Goal: Task Accomplishment & Management: Use online tool/utility

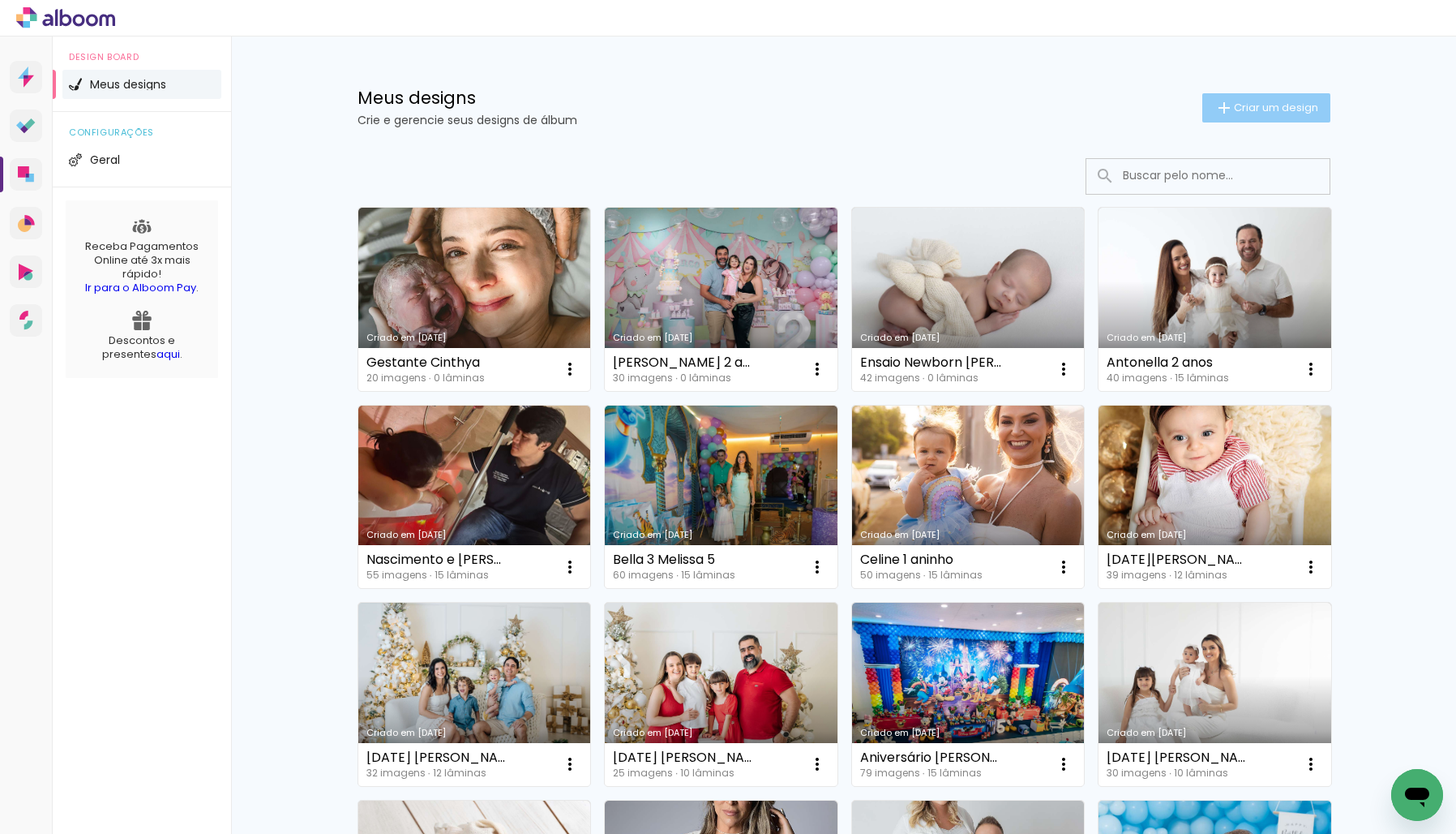
click at [1276, 108] on span "Criar um design" at bounding box center [1276, 108] width 84 height 11
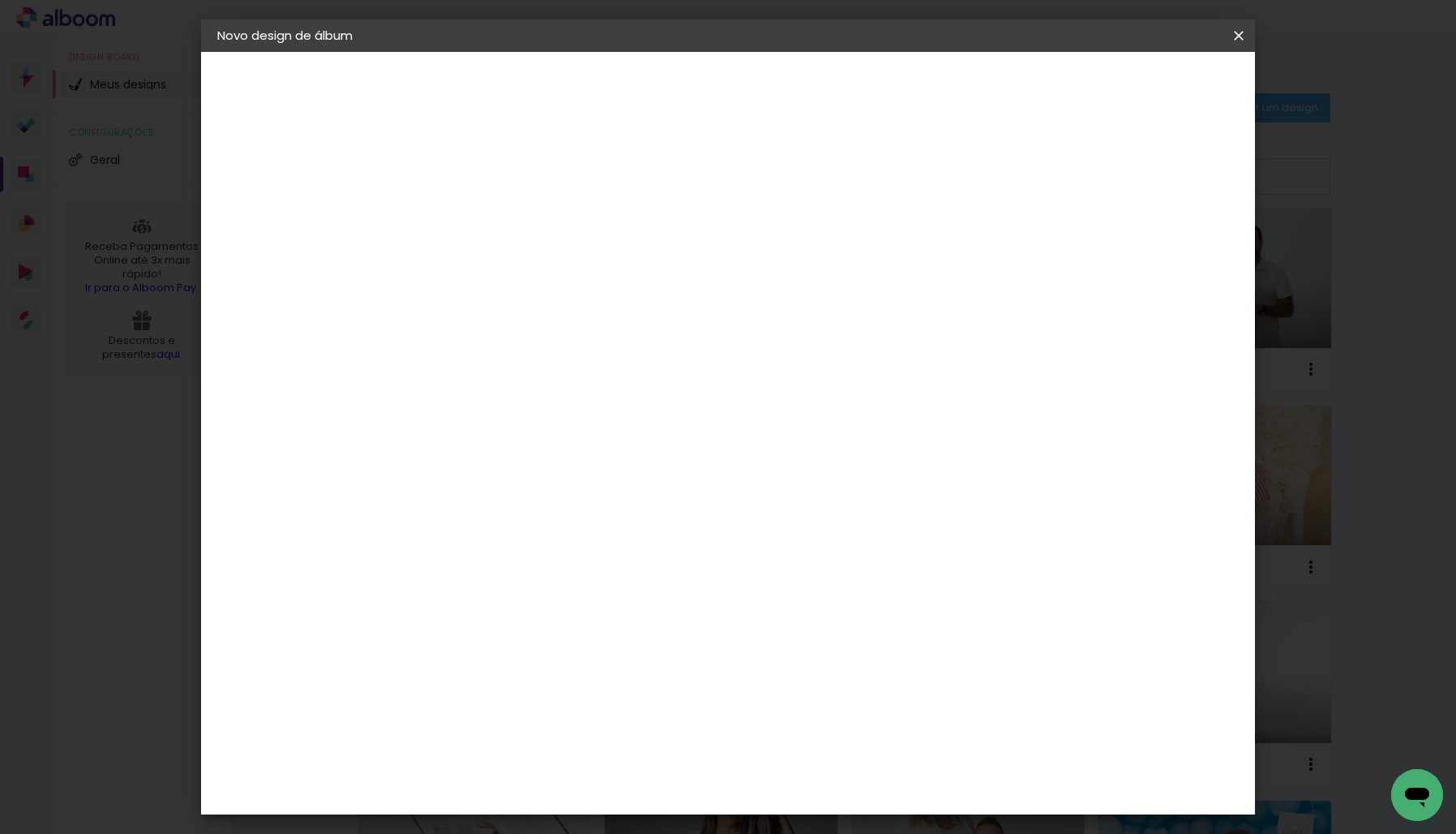
click at [483, 216] on input at bounding box center [483, 218] width 0 height 25
type input "Lises 70 anos"
type paper-input "Lises 70 anos"
click at [648, 93] on paper-button "Avançar" at bounding box center [609, 86] width 80 height 28
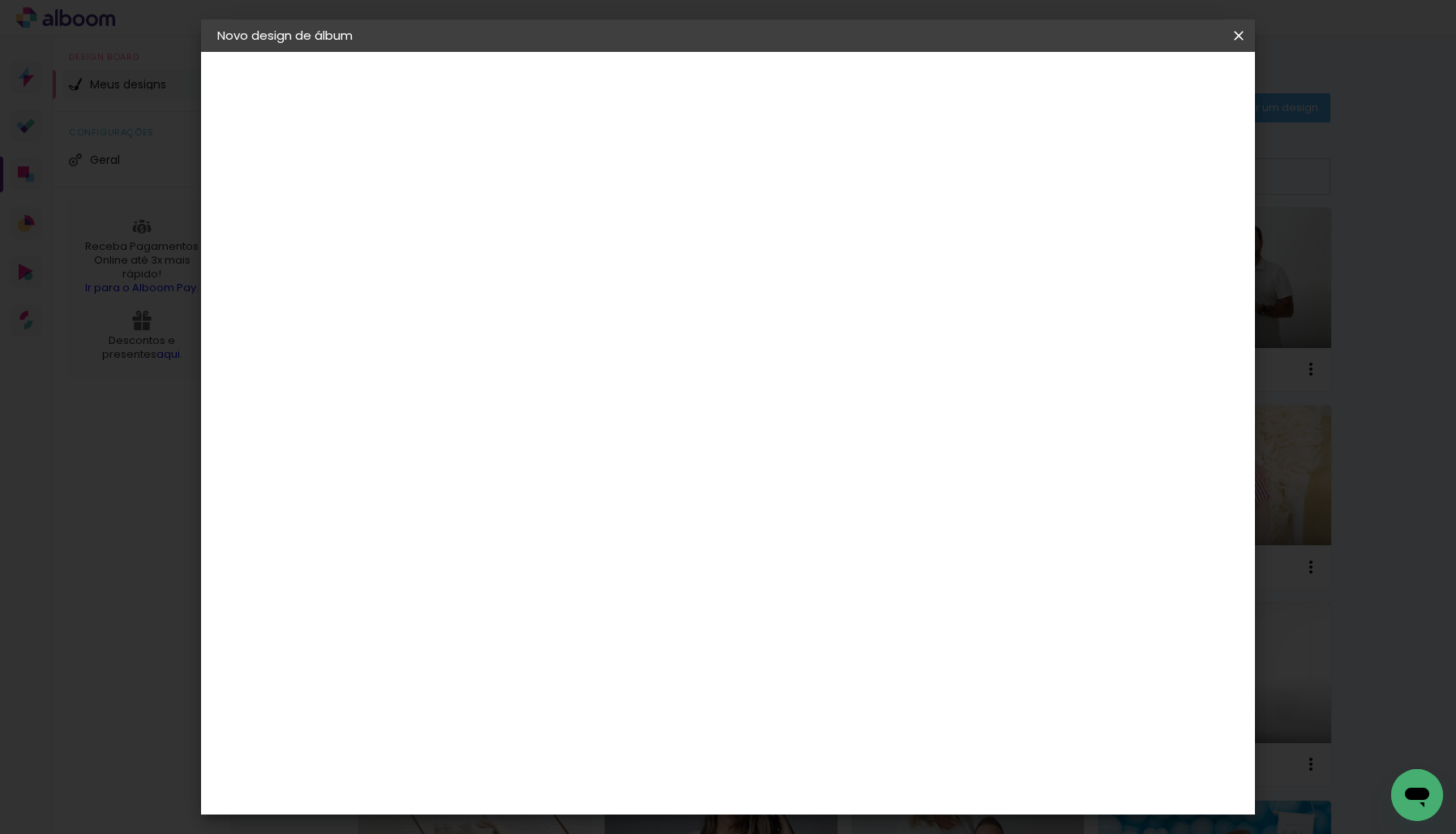
click at [540, 641] on div "DreambooksPro" at bounding box center [525, 647] width 106 height 13
click at [786, 72] on paper-button "Avançar" at bounding box center [746, 86] width 80 height 28
click at [546, 270] on input "text" at bounding box center [514, 283] width 63 height 25
click at [827, 264] on paper-item "Álbum" at bounding box center [833, 269] width 324 height 33
type input "Álbum"
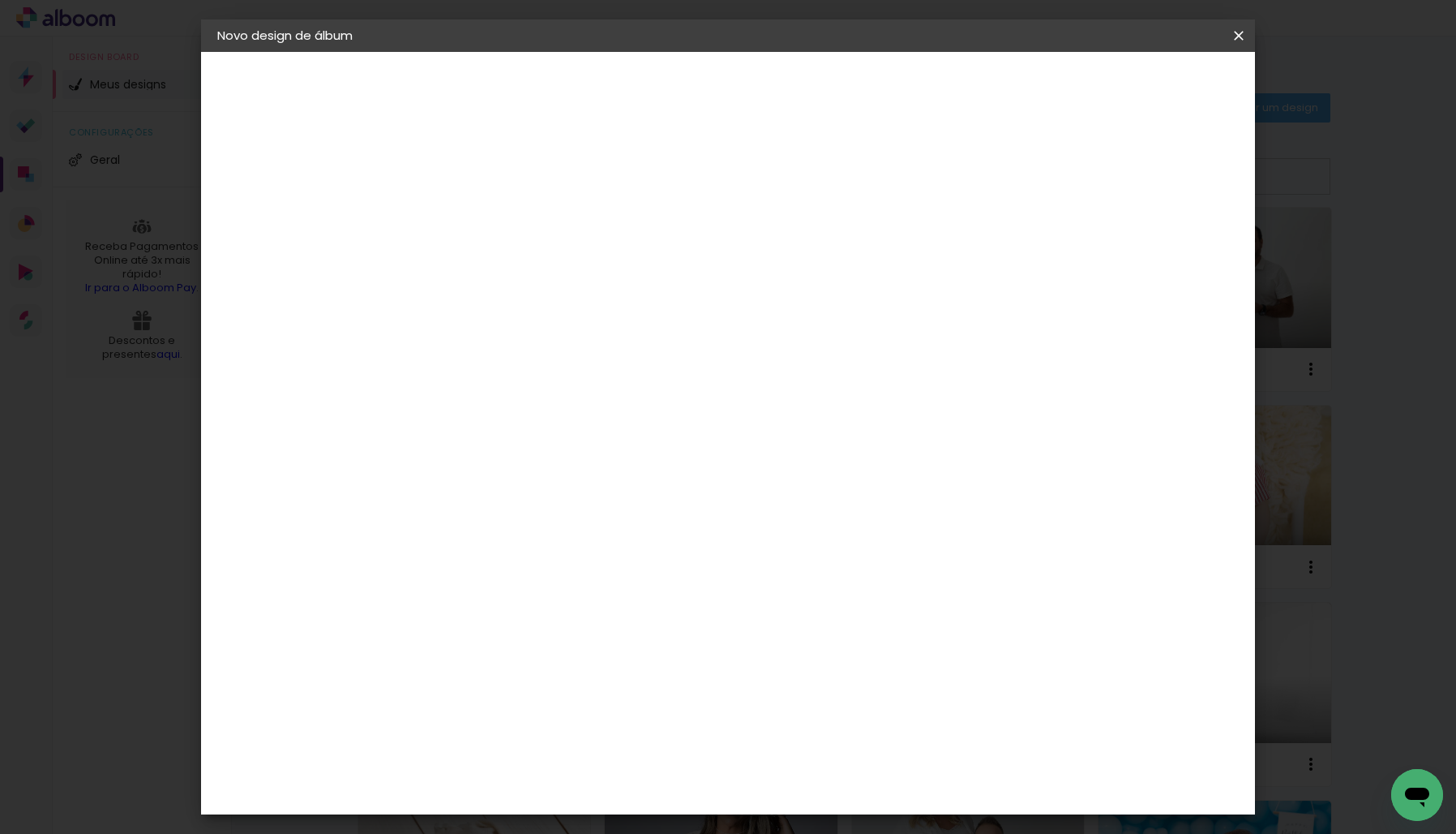
click at [592, 737] on span "25 × 25" at bounding box center [554, 753] width 76 height 34
click at [0, 0] on slot "Avançar" at bounding box center [0, 0] width 0 height 0
click at [1150, 87] on span "Iniciar design" at bounding box center [1113, 87] width 74 height 12
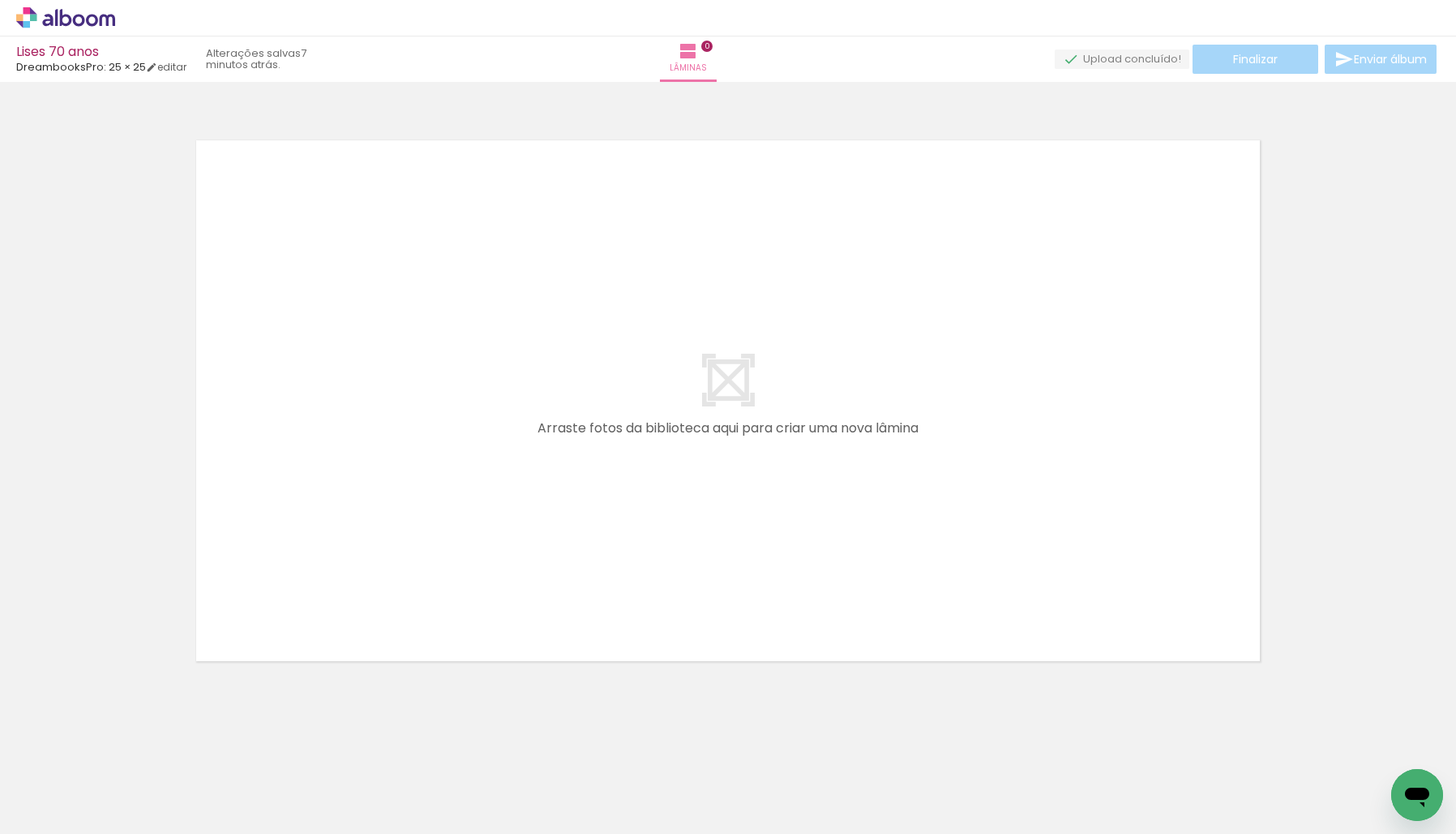
click at [102, 27] on icon at bounding box center [65, 18] width 99 height 21
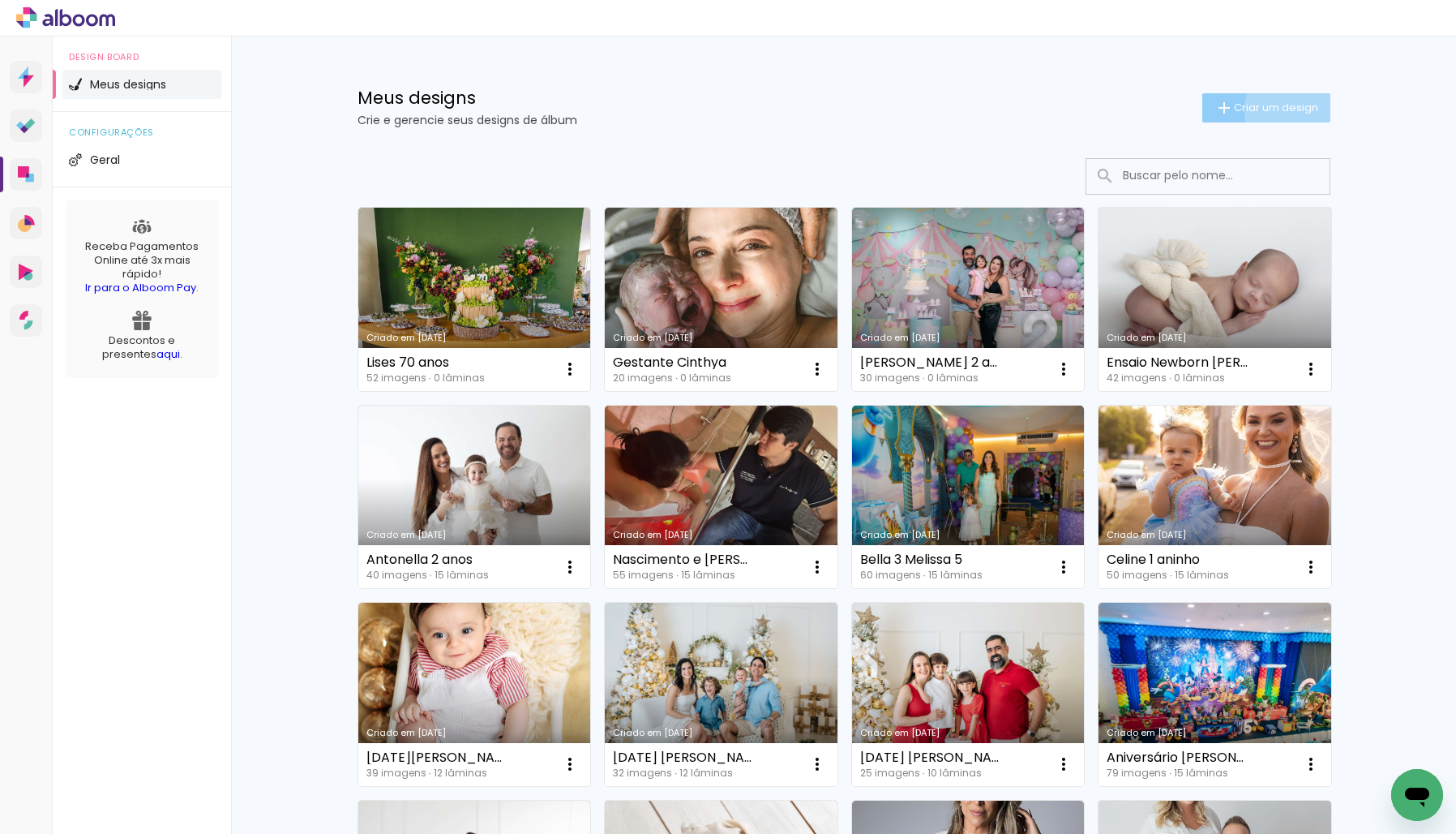
click at [1294, 109] on span "Criar um design" at bounding box center [1276, 108] width 84 height 11
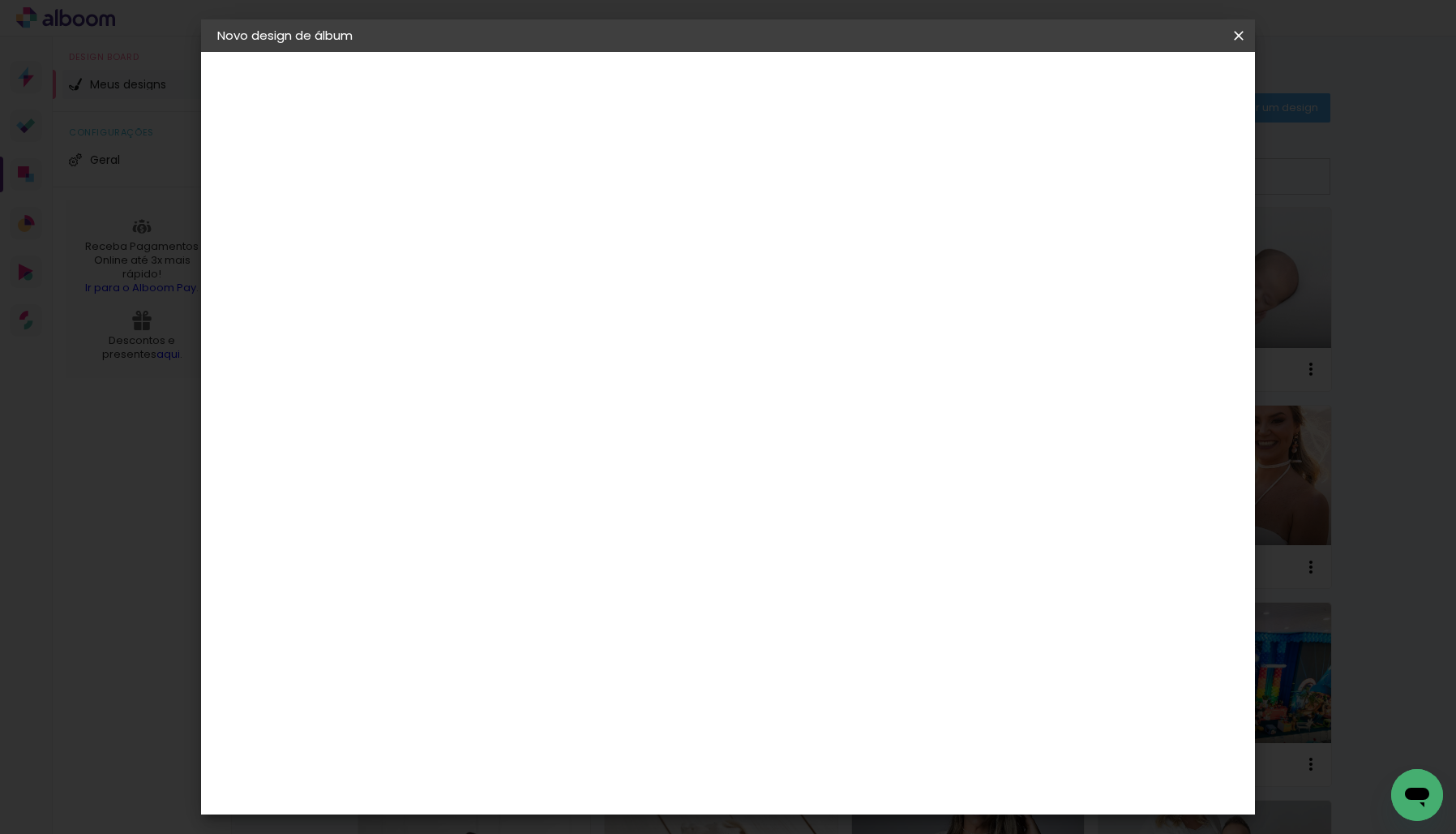
click at [483, 229] on input at bounding box center [483, 218] width 0 height 25
type input "Aniversário Cinthya 35 anos"
type paper-input "Aniversário Cinthya 35 anos"
click at [0, 0] on slot "Avançar" at bounding box center [0, 0] width 0 height 0
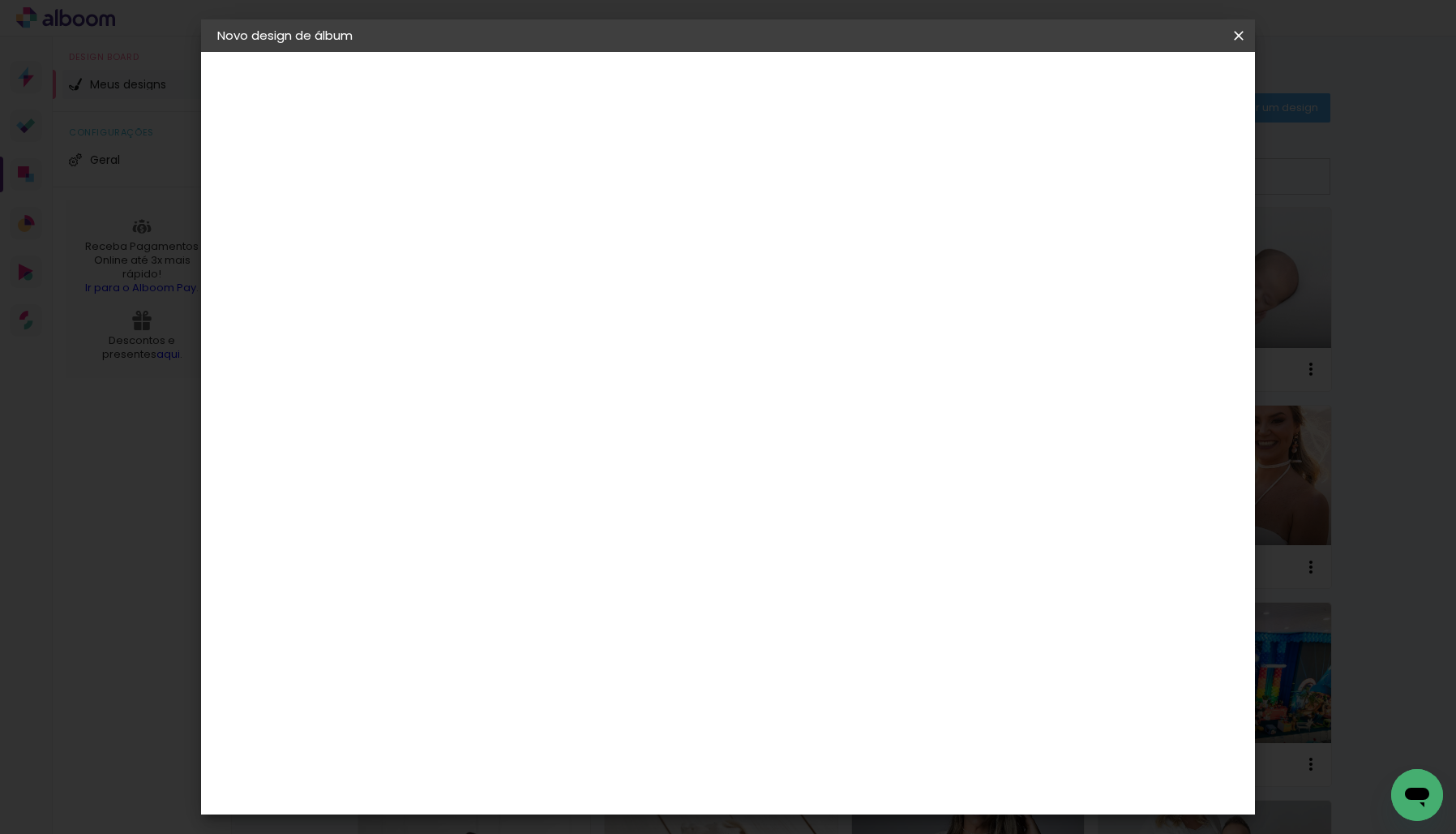
click at [548, 580] on div "DreambooksPro" at bounding box center [525, 585] width 106 height 13
click at [786, 91] on paper-button "Avançar" at bounding box center [746, 86] width 80 height 28
click at [546, 270] on input "text" at bounding box center [514, 283] width 63 height 25
click at [946, 271] on paper-item "Álbum" at bounding box center [833, 269] width 324 height 33
type input "Álbum"
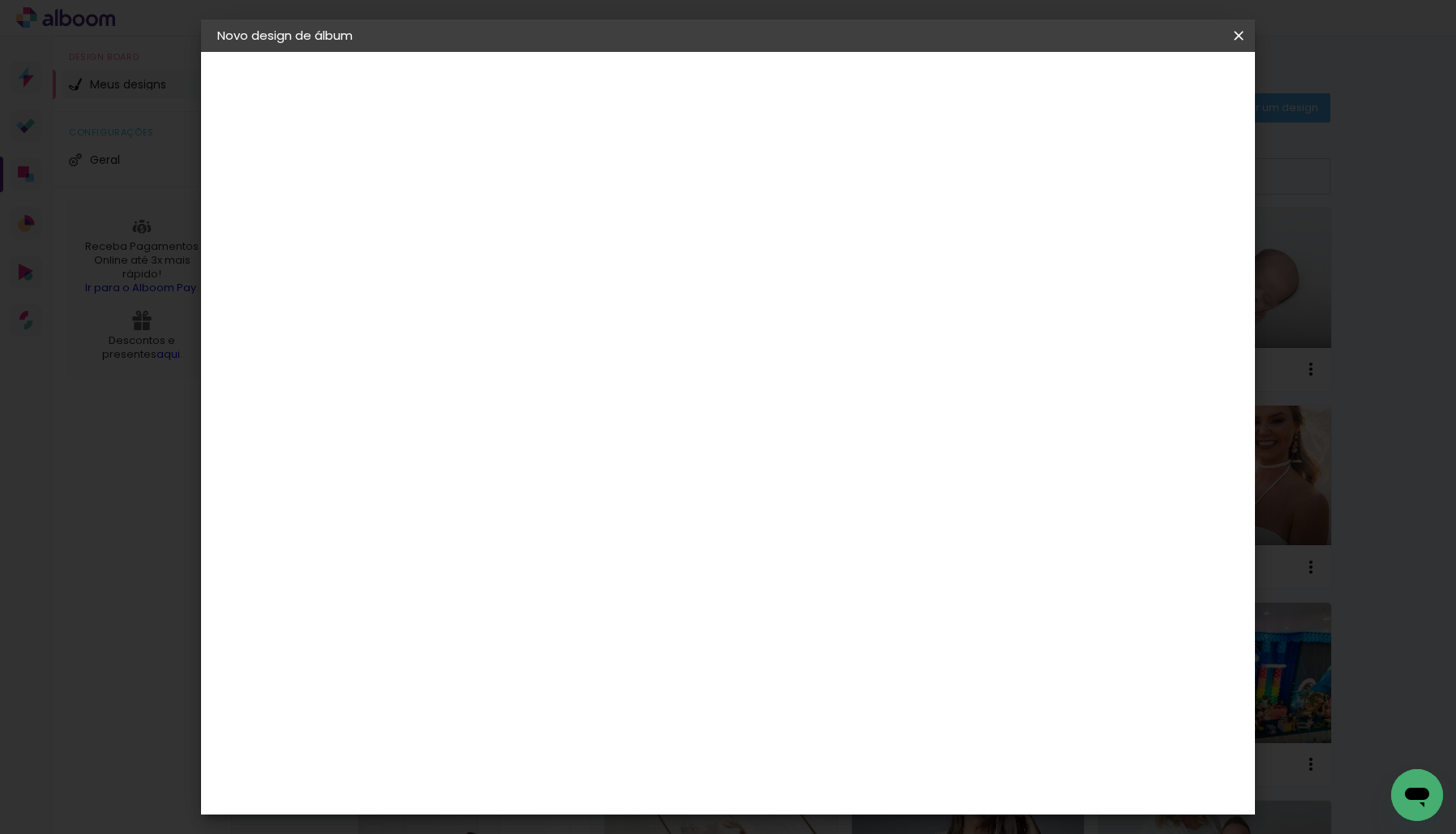
click at [592, 703] on span "20 × 20" at bounding box center [554, 720] width 76 height 34
click at [0, 0] on slot "Avançar" at bounding box center [0, 0] width 0 height 0
click at [1150, 83] on span "Iniciar design" at bounding box center [1113, 87] width 74 height 12
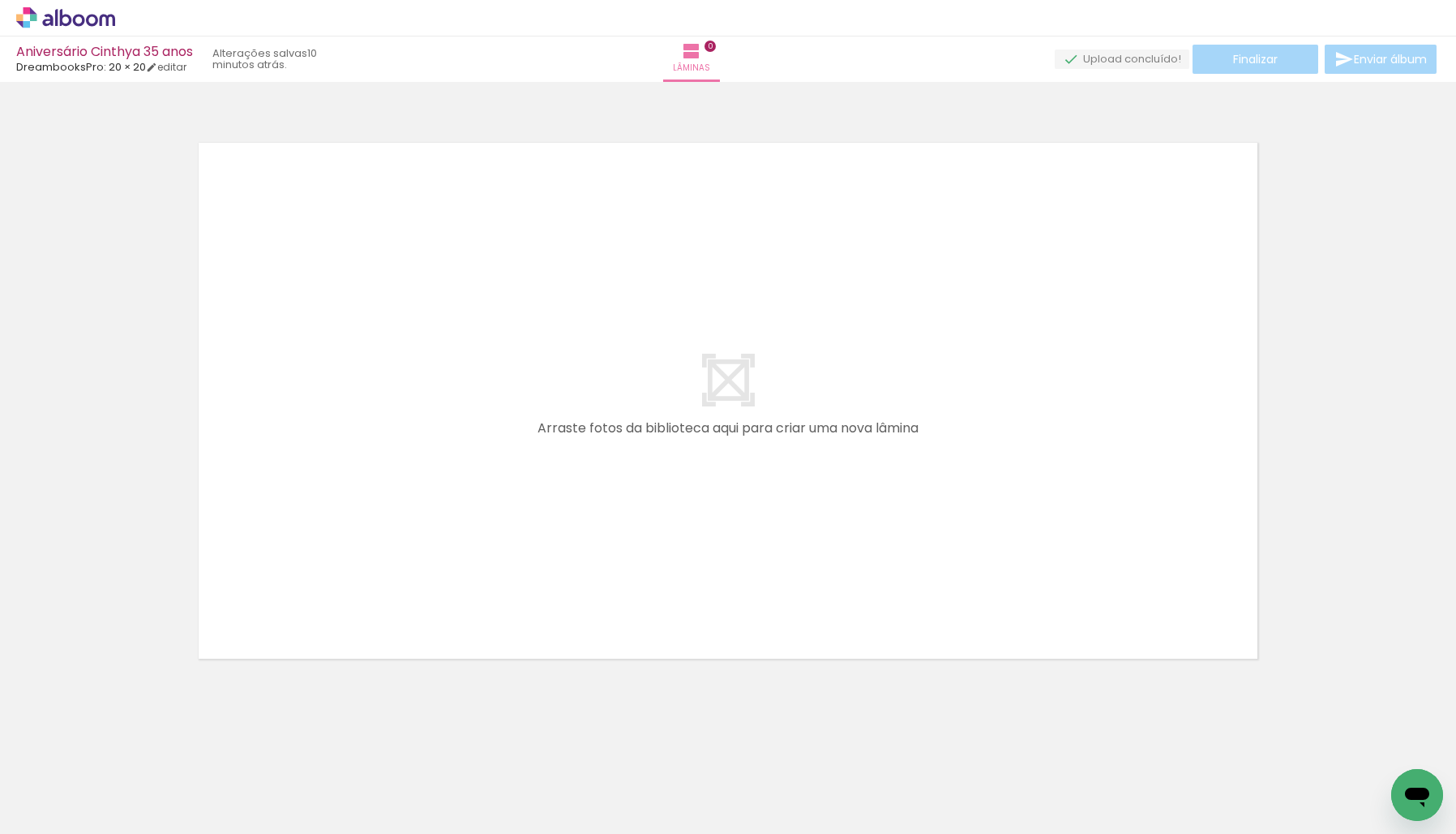
click at [107, 18] on icon at bounding box center [107, 19] width 15 height 12
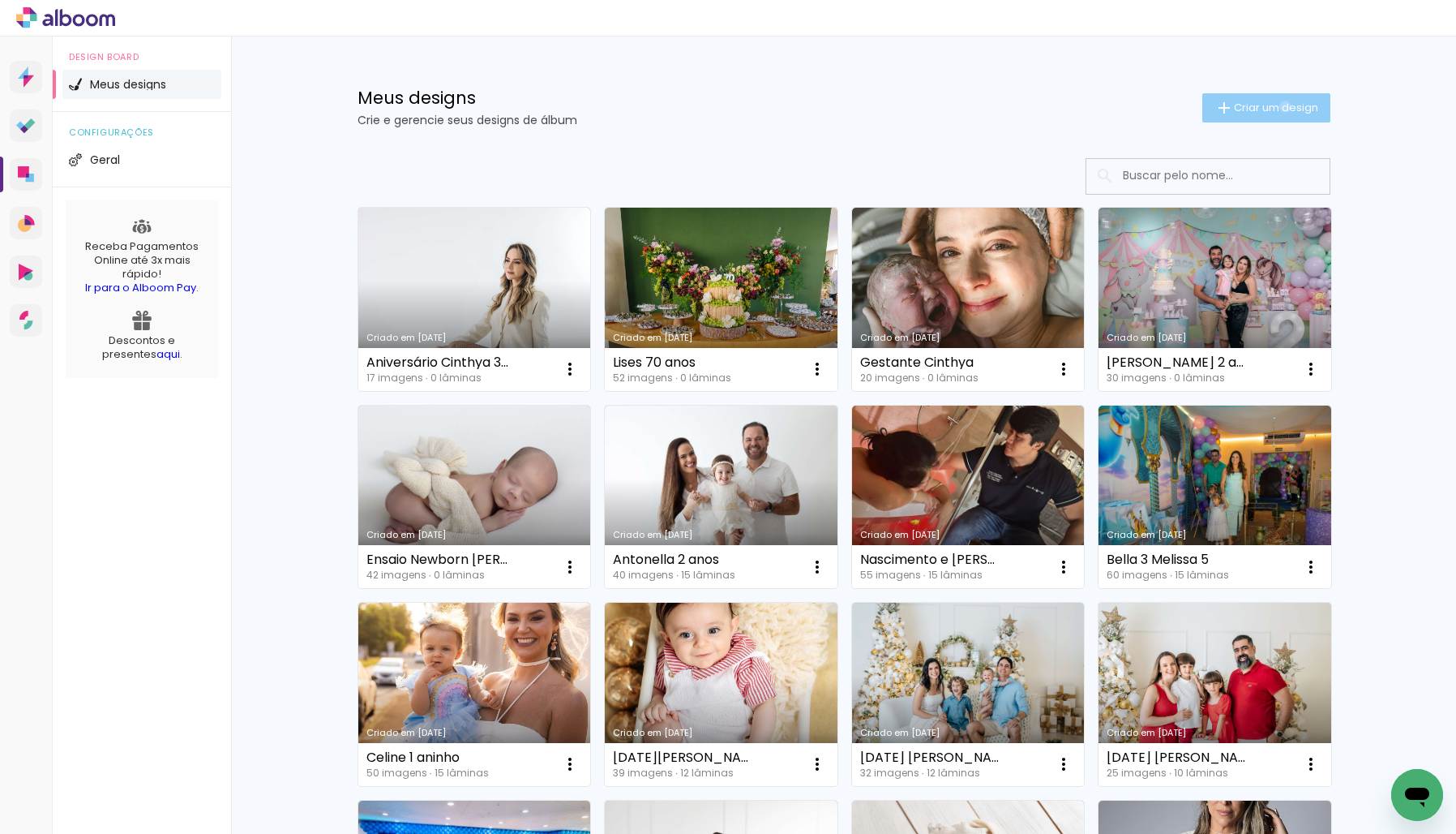
click at [1282, 106] on span "Criar um design" at bounding box center [1276, 108] width 84 height 11
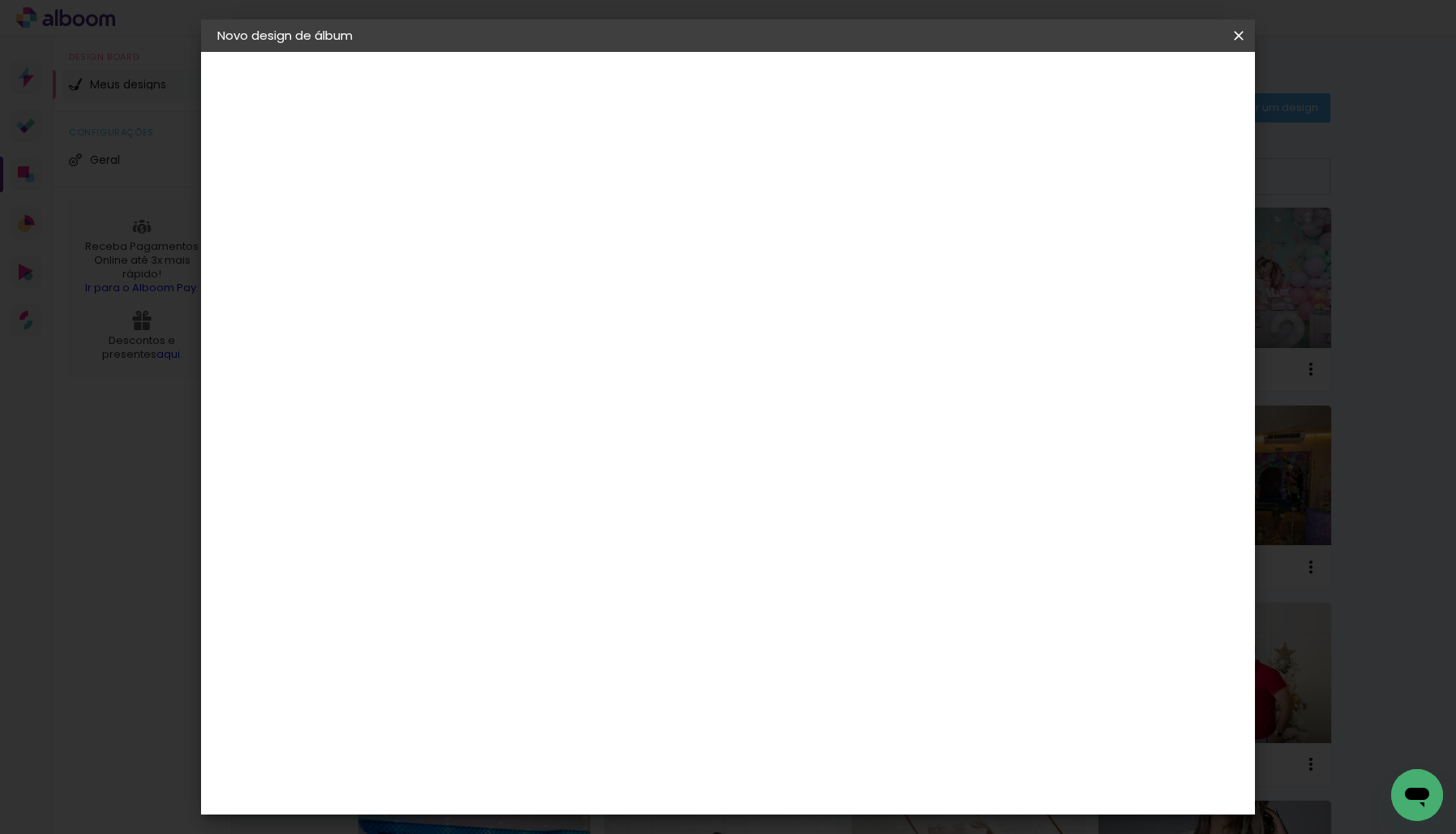
click at [483, 218] on input at bounding box center [483, 218] width 0 height 25
type input "Batismo Lara"
type paper-input "Batismo Lara"
click at [0, 0] on slot "Avançar" at bounding box center [0, 0] width 0 height 0
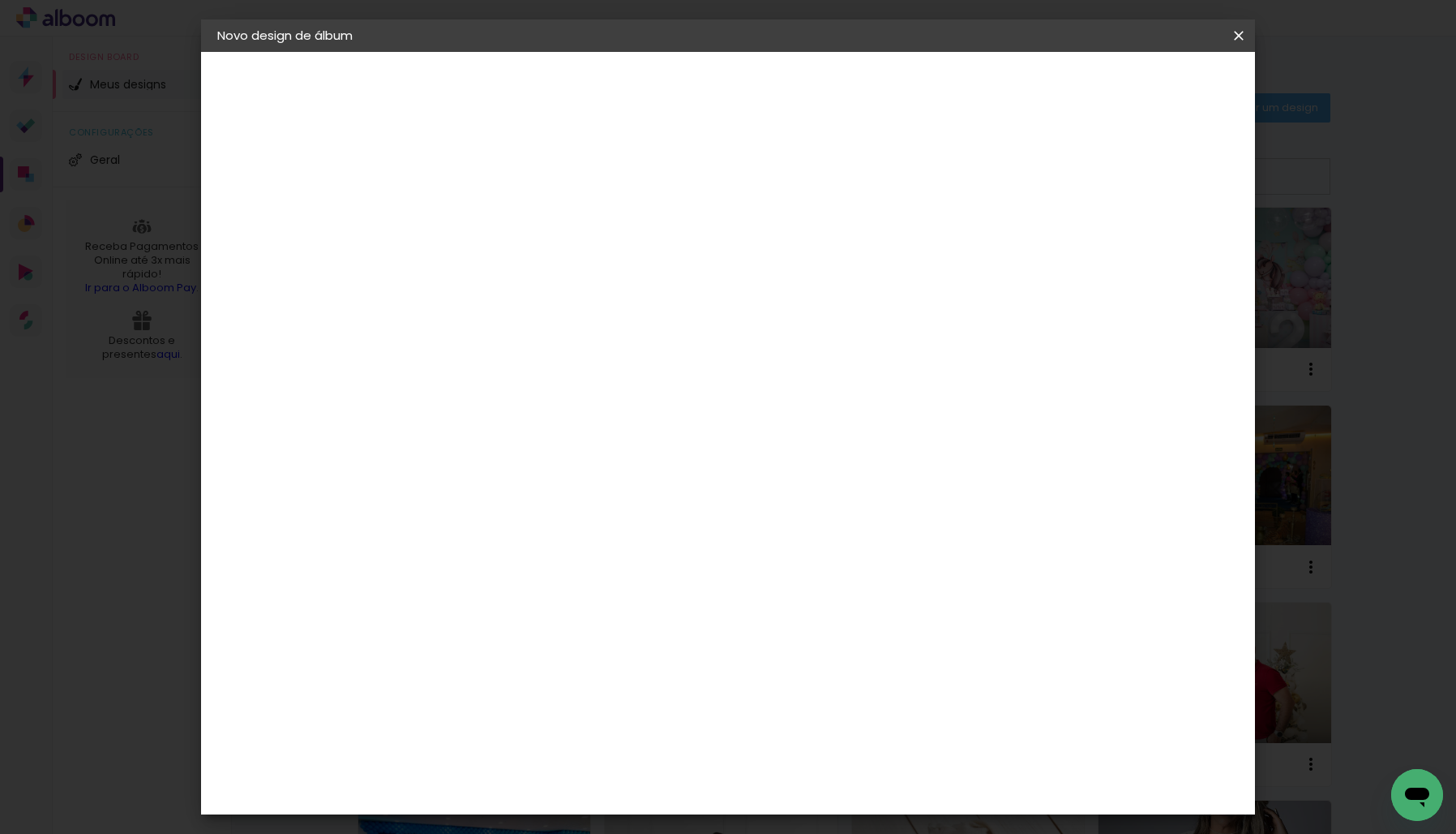
click at [534, 600] on div "DreambooksPro" at bounding box center [525, 606] width 106 height 13
click at [0, 0] on slot "Avançar" at bounding box center [0, 0] width 0 height 0
click at [546, 270] on input "text" at bounding box center [514, 283] width 63 height 25
click at [883, 269] on paper-item "Álbum" at bounding box center [833, 269] width 324 height 33
type input "Álbum"
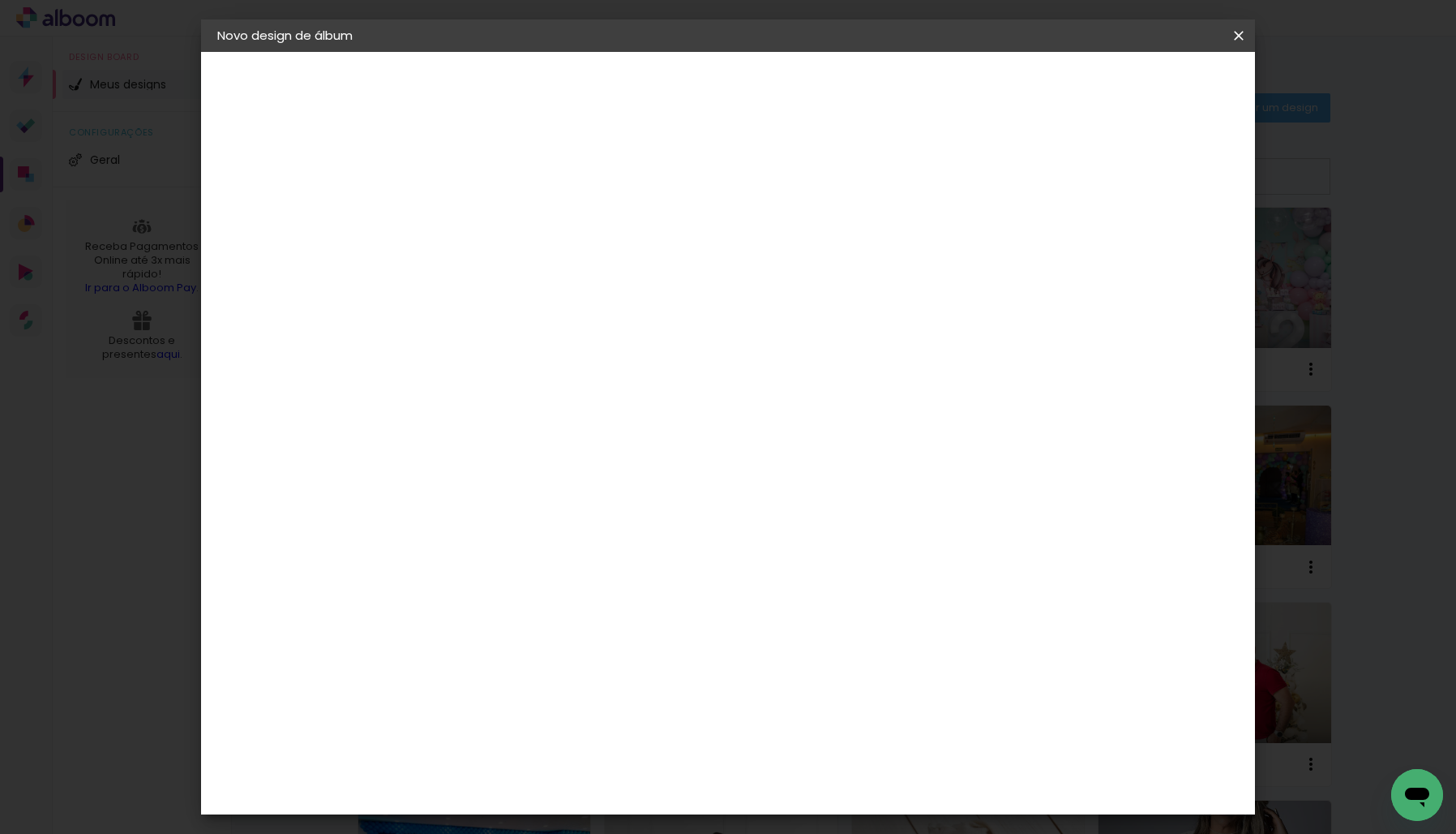
click at [592, 703] on span "20 × 20" at bounding box center [554, 720] width 76 height 34
click at [0, 0] on slot "Avançar" at bounding box center [0, 0] width 0 height 0
click at [1150, 83] on span "Iniciar design" at bounding box center [1113, 87] width 74 height 12
